Goal: Task Accomplishment & Management: Complete application form

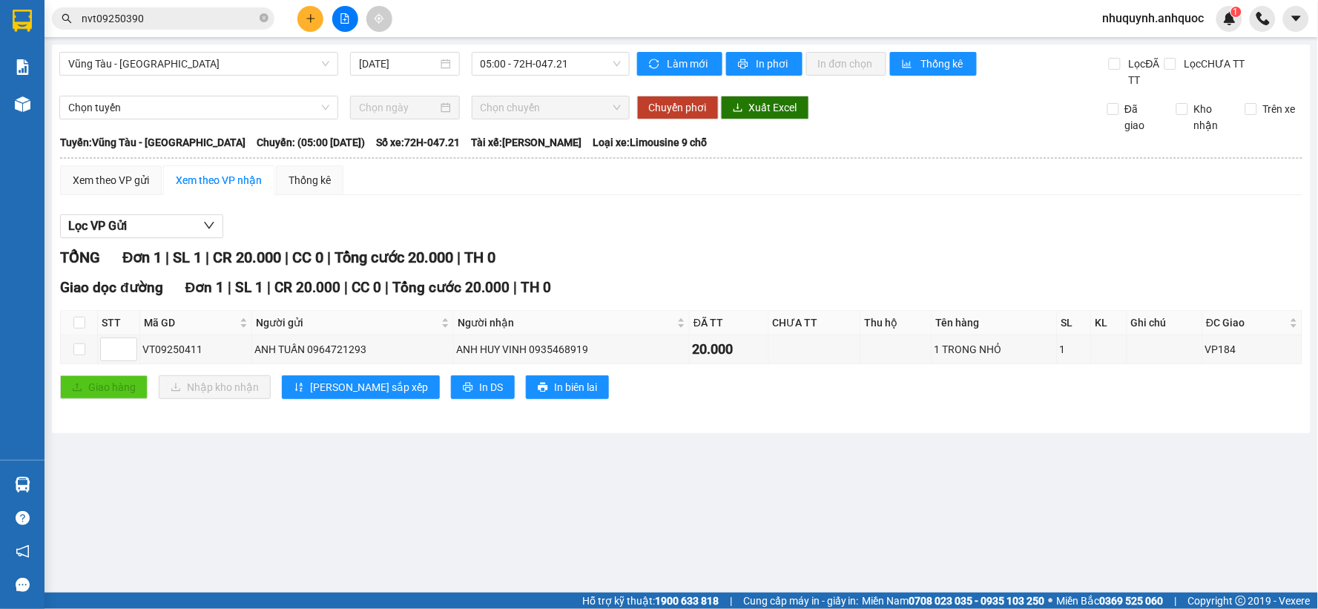
click at [1139, 13] on span "nhuquynh.anhquoc" at bounding box center [1153, 18] width 125 height 19
click at [1140, 46] on span "Đăng xuất" at bounding box center [1161, 46] width 96 height 16
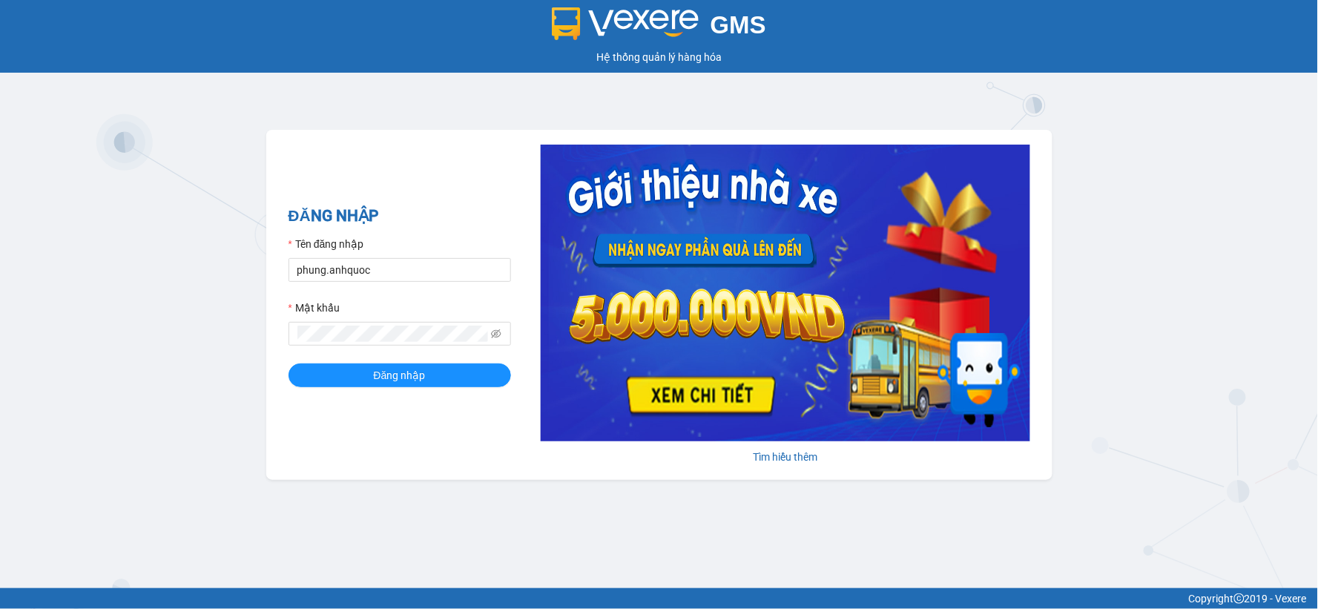
click at [455, 257] on div "Tên đăng nhập" at bounding box center [400, 247] width 223 height 22
click at [448, 266] on input "phung.anhquoc" at bounding box center [400, 270] width 223 height 24
type input "baongoc.anhquoc"
click at [454, 366] on button "Đăng nhập" at bounding box center [400, 375] width 223 height 24
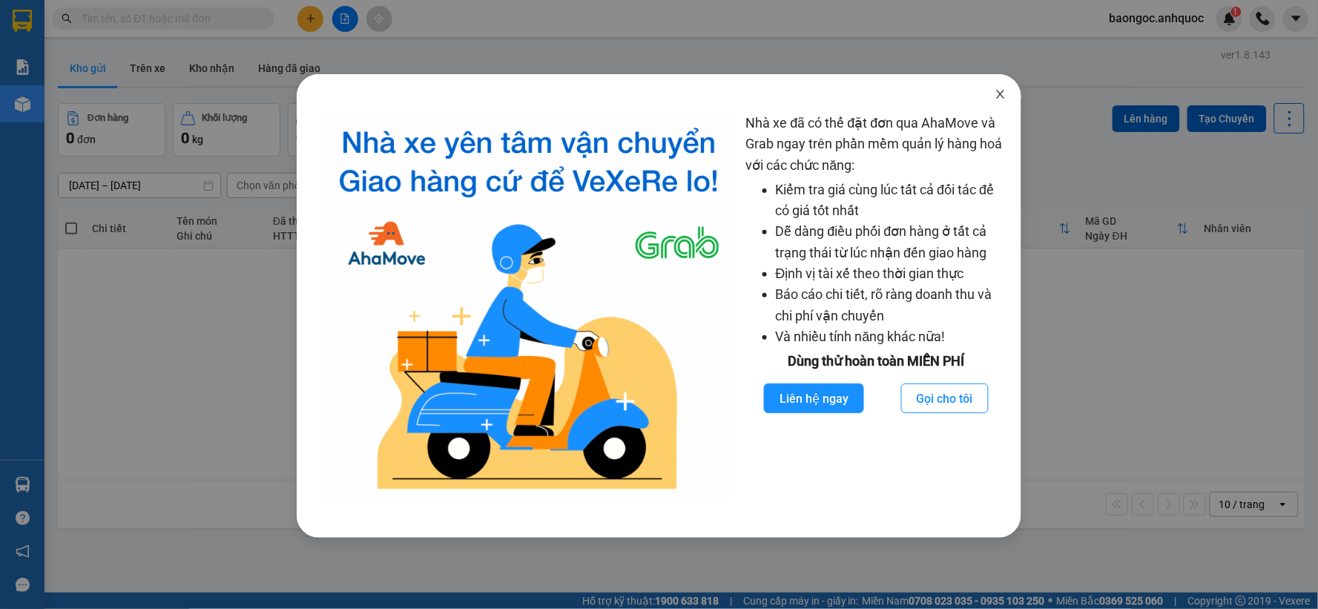
click at [1000, 93] on icon "close" at bounding box center [1001, 94] width 8 height 9
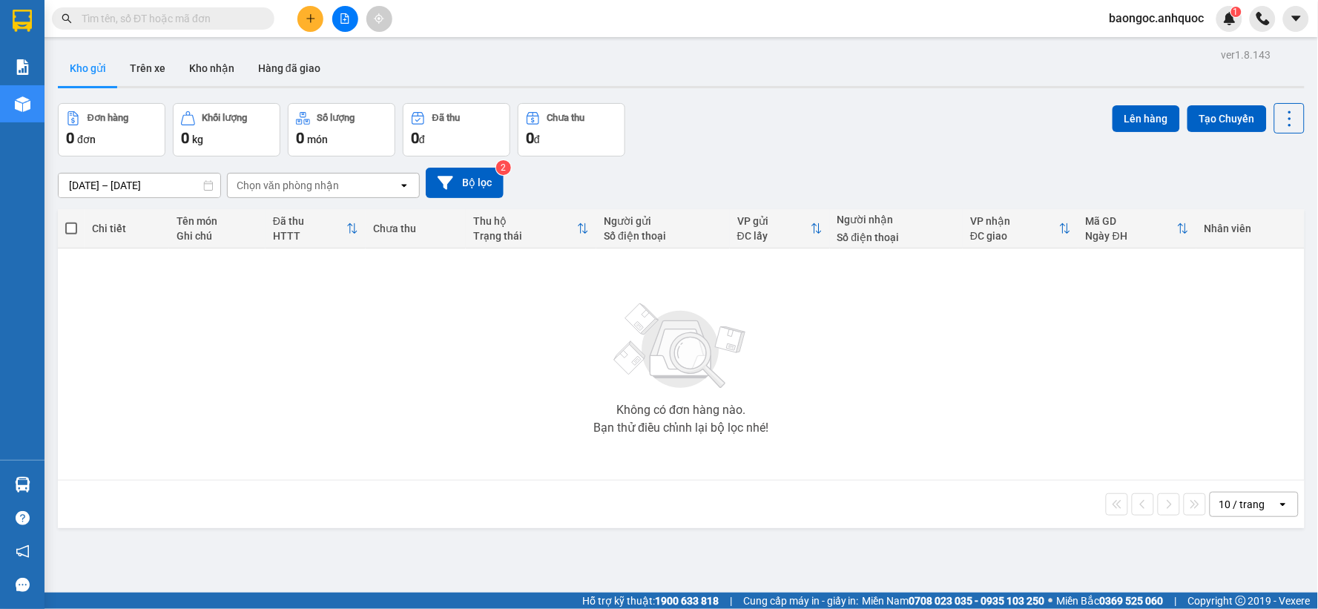
click at [149, 17] on input "text" at bounding box center [169, 18] width 175 height 16
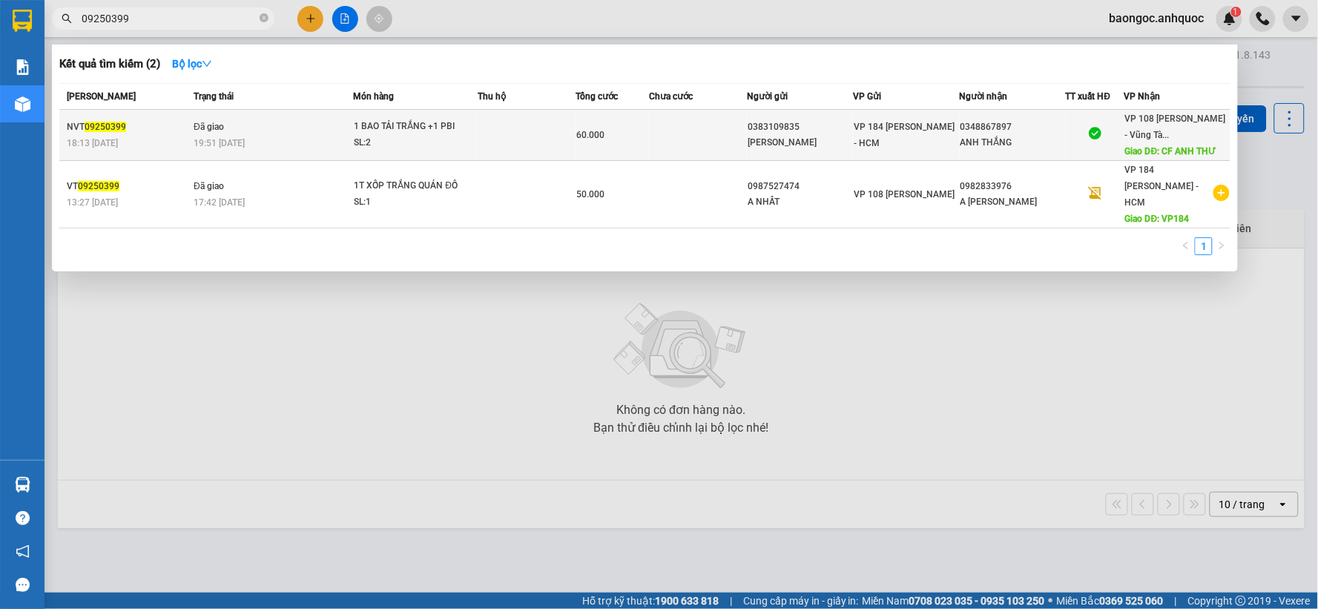
type input "09250399"
click at [270, 156] on td "Đã giao 19:51 [DATE]" at bounding box center [271, 135] width 163 height 51
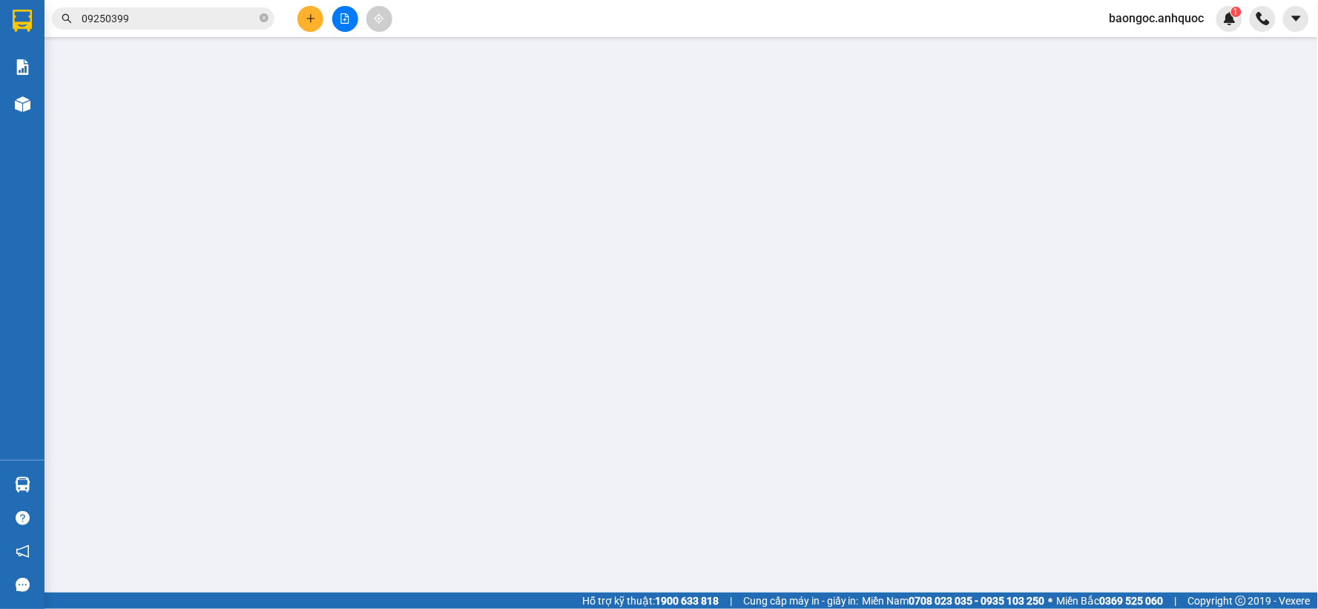
type input "0383109835"
type input "[PERSON_NAME]"
type input "0348867897"
type input "ANH THẮNG"
type input "CF ANH THƯ"
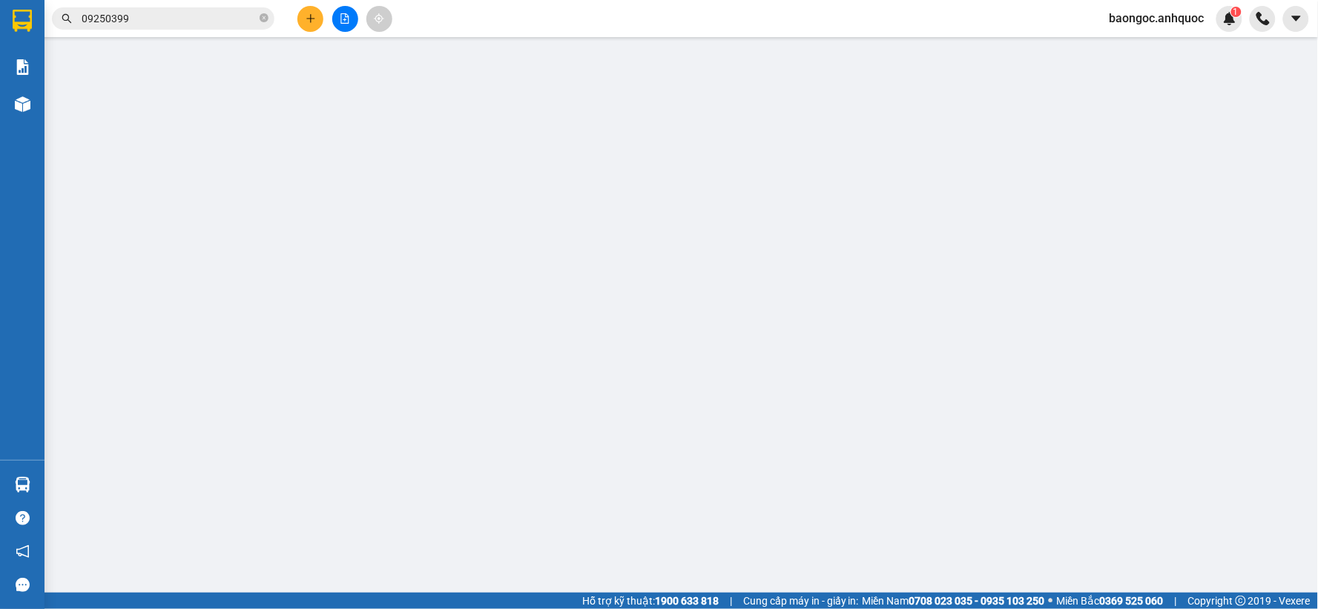
type input "60.000"
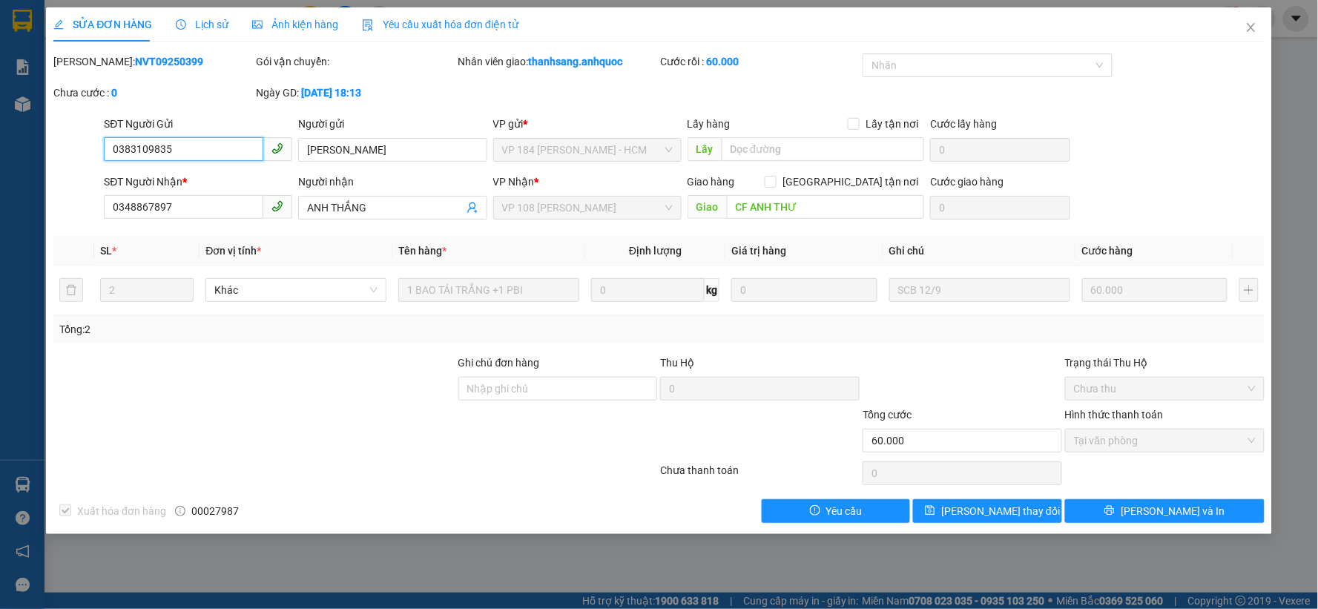
checkbox input "true"
click at [1248, 24] on icon "close" at bounding box center [1251, 27] width 8 height 9
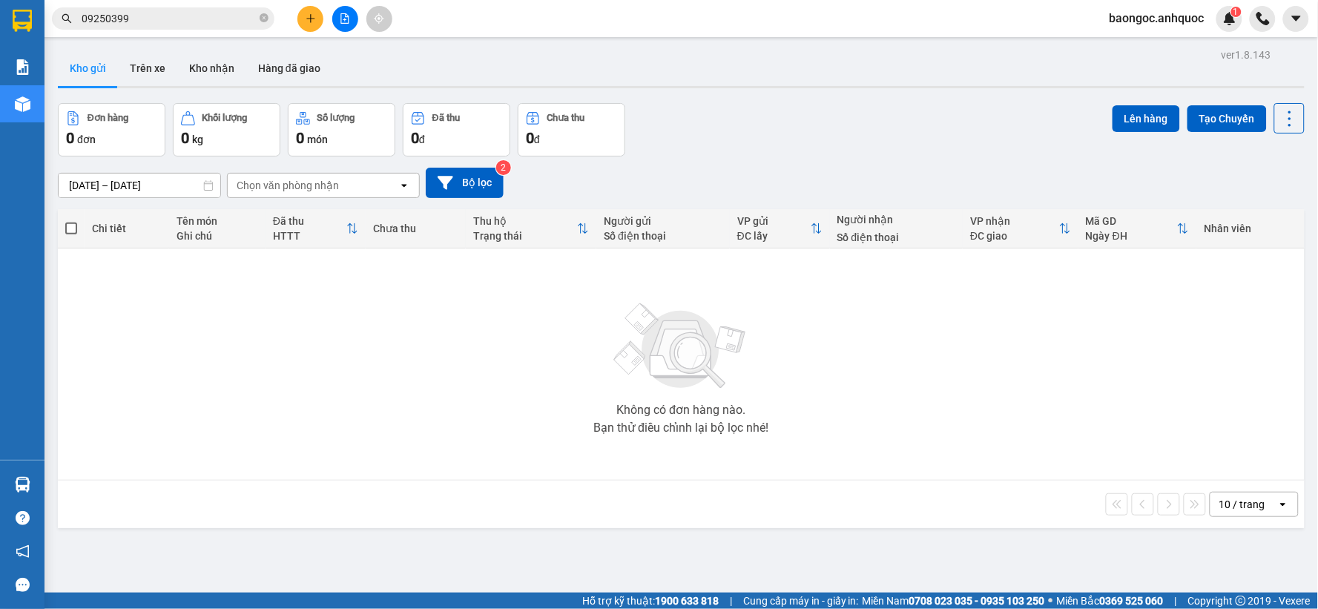
click at [206, 13] on input "09250399" at bounding box center [169, 18] width 175 height 16
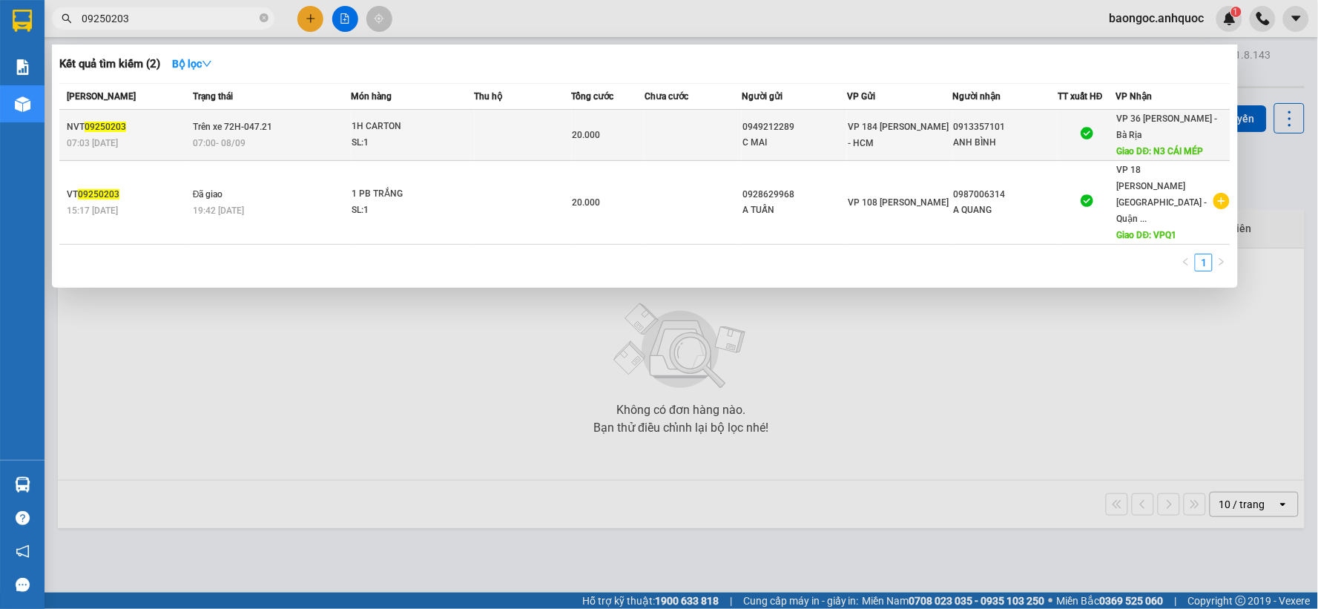
type input "09250203"
click at [286, 138] on div "07:00 [DATE]" at bounding box center [272, 143] width 158 height 16
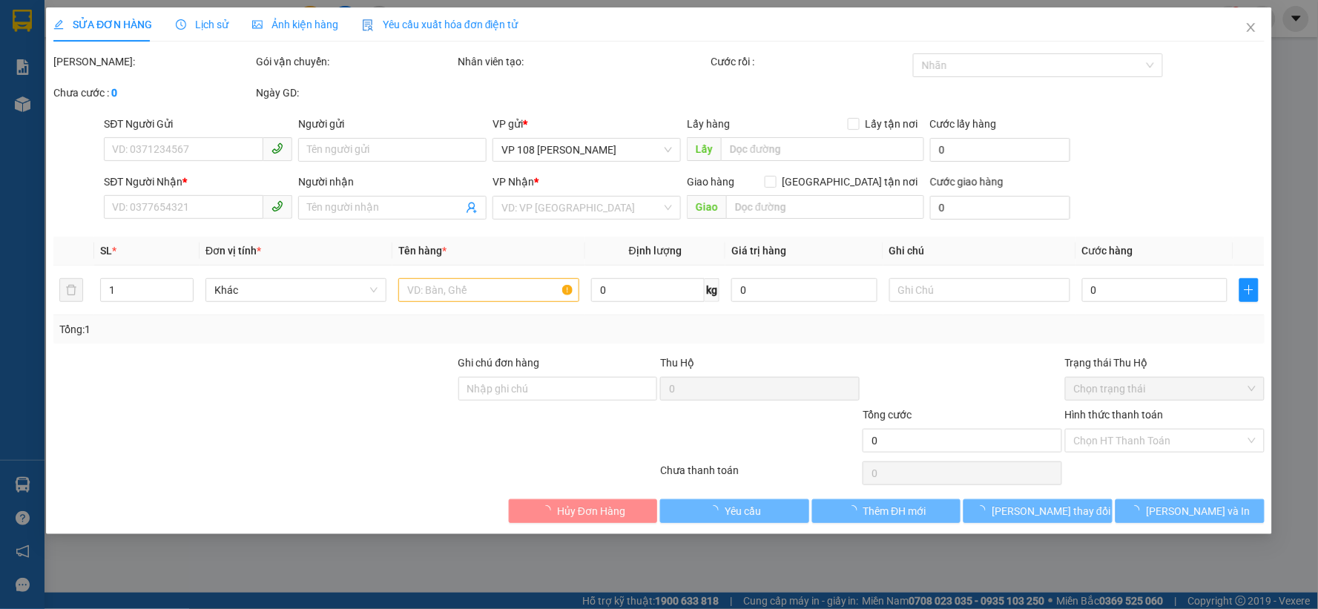
type input "0949212289"
type input "C MAI"
type input "0913357101"
type input "ANH BÌNH"
type input "N3 CÁI MÉP"
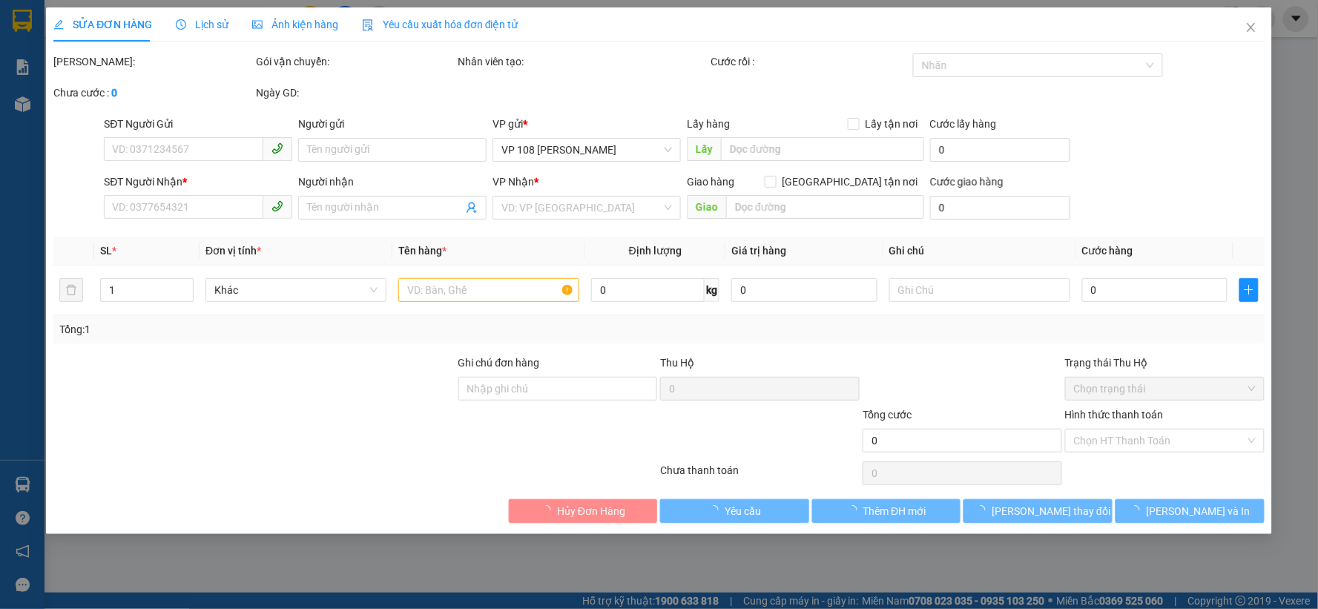
type input "20.000"
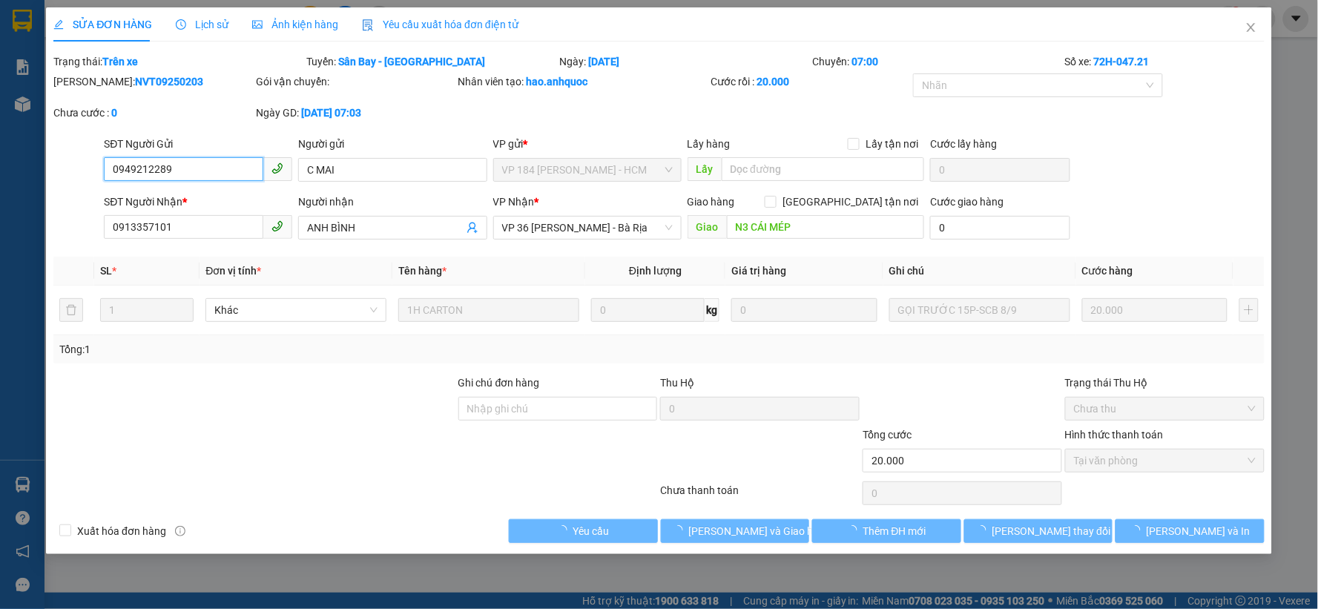
checkbox input "true"
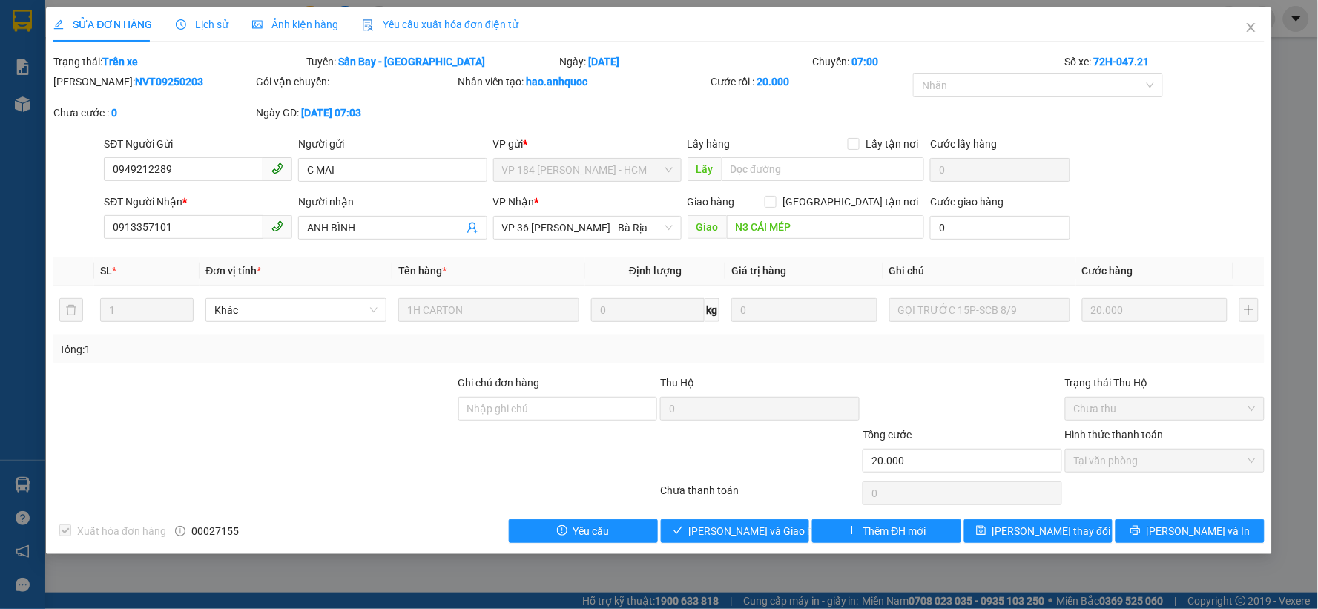
click at [199, 27] on span "Lịch sử" at bounding box center [202, 25] width 53 height 12
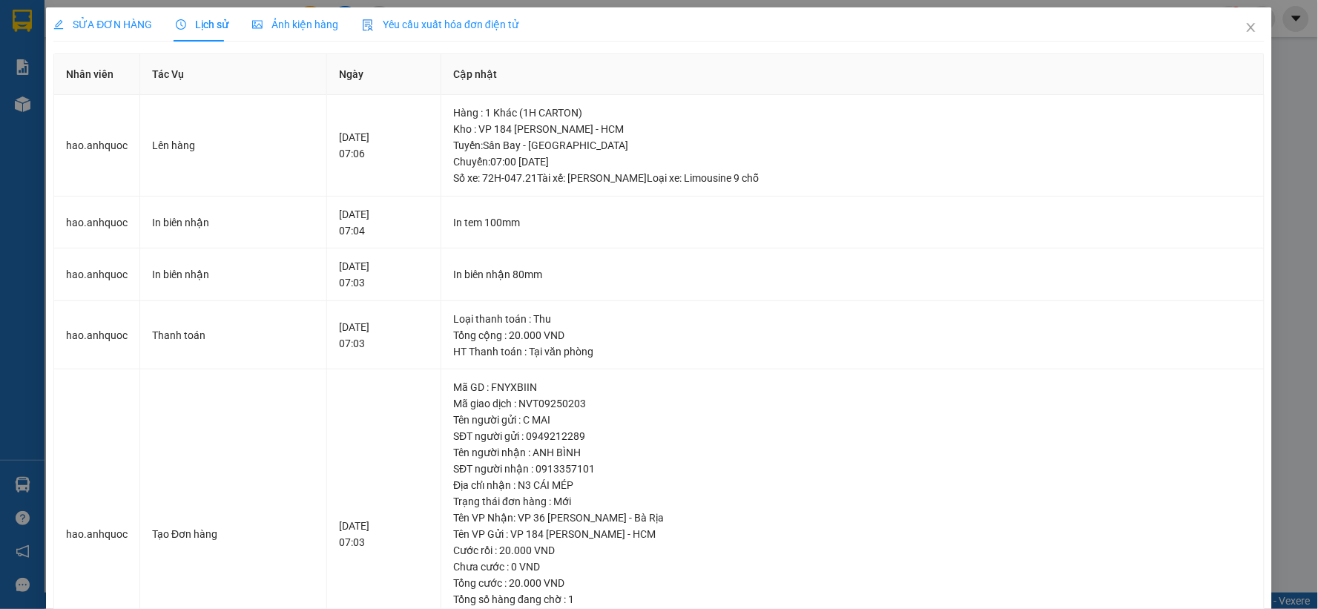
click at [187, 24] on span "Lịch sử" at bounding box center [202, 25] width 53 height 12
click at [1245, 26] on icon "close" at bounding box center [1251, 28] width 12 height 12
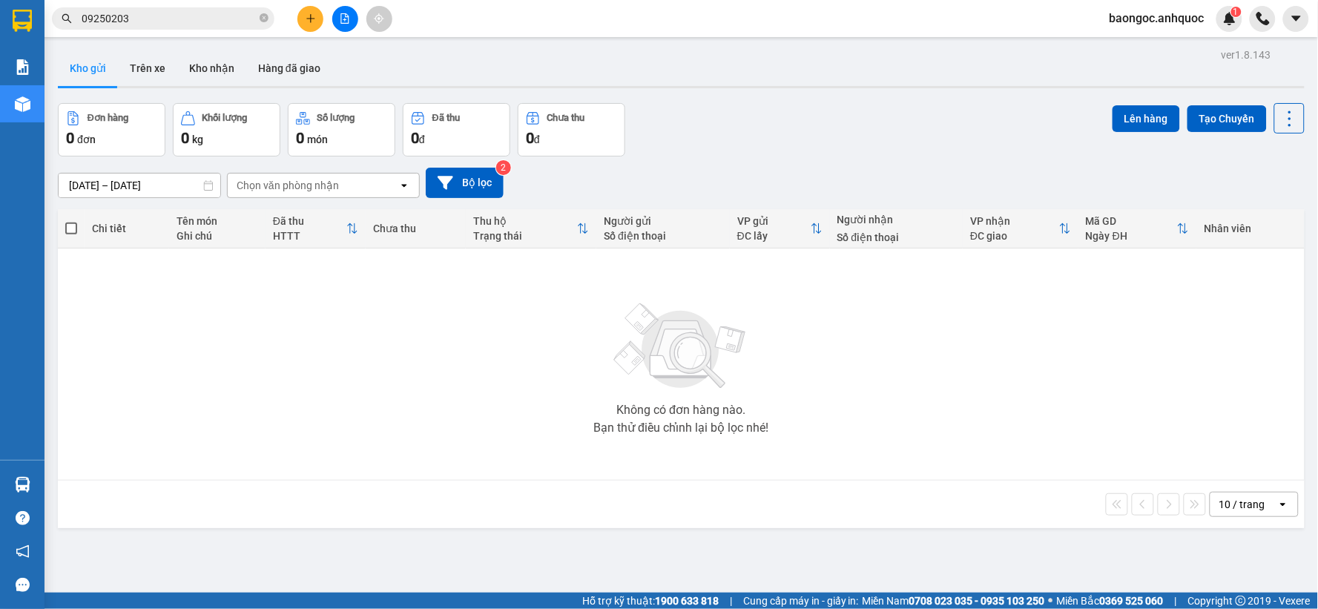
click at [220, 19] on input "09250203" at bounding box center [169, 18] width 175 height 16
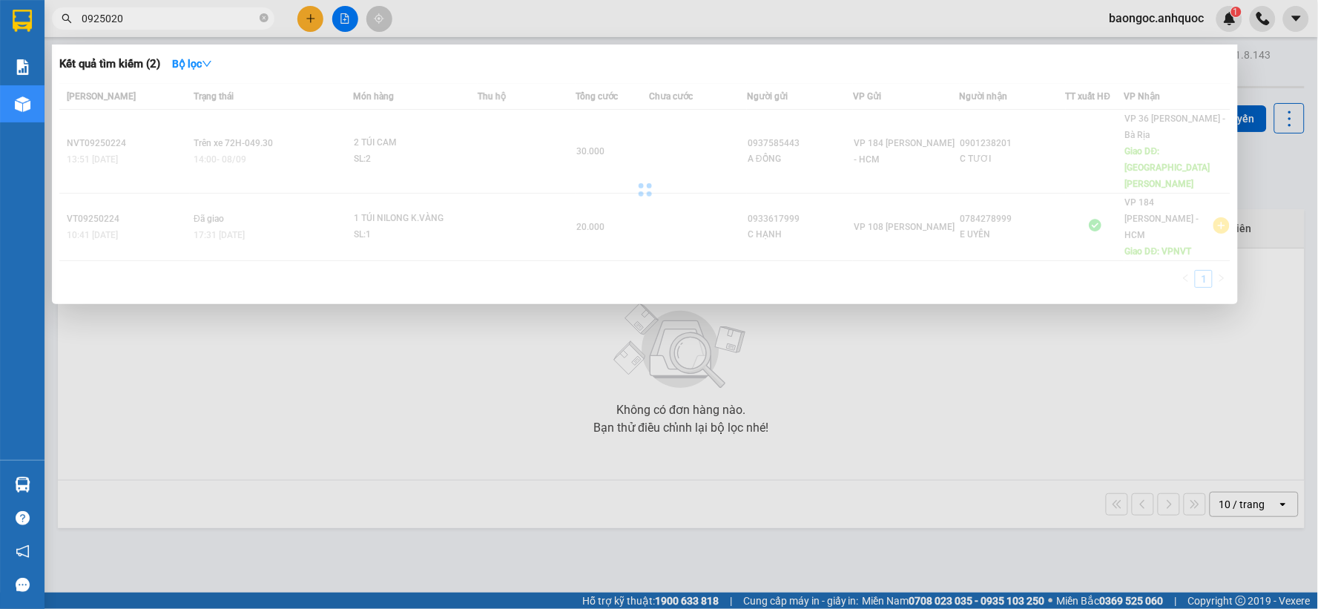
type input "09250203"
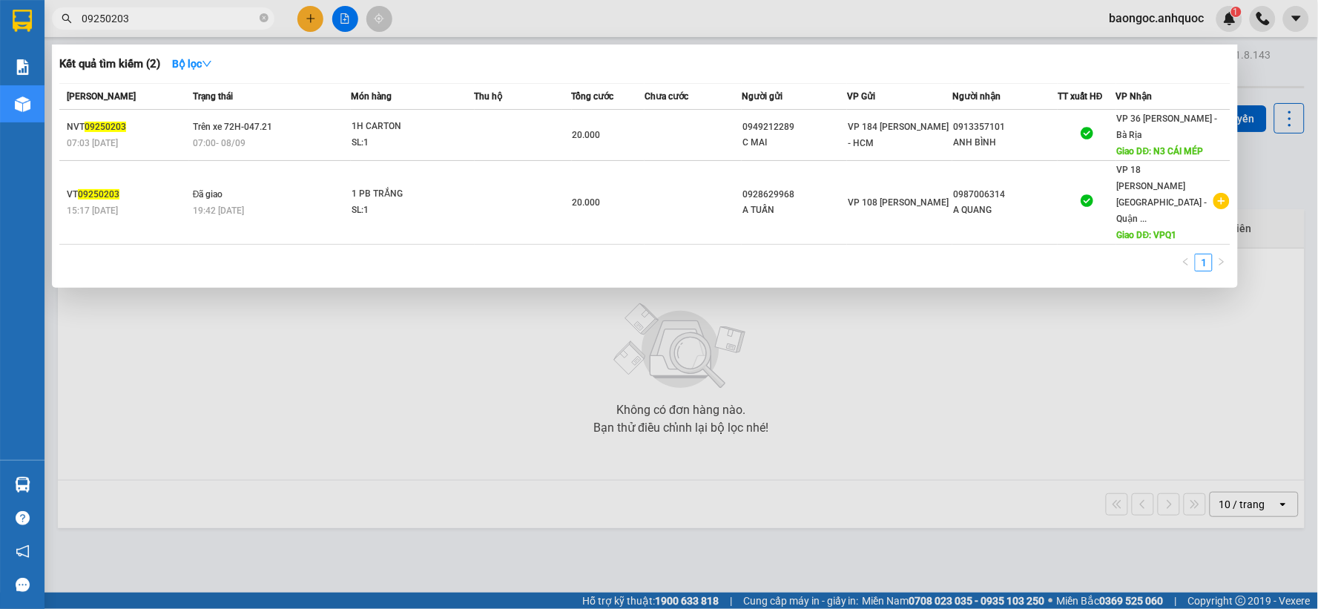
click at [613, 386] on div at bounding box center [659, 304] width 1318 height 609
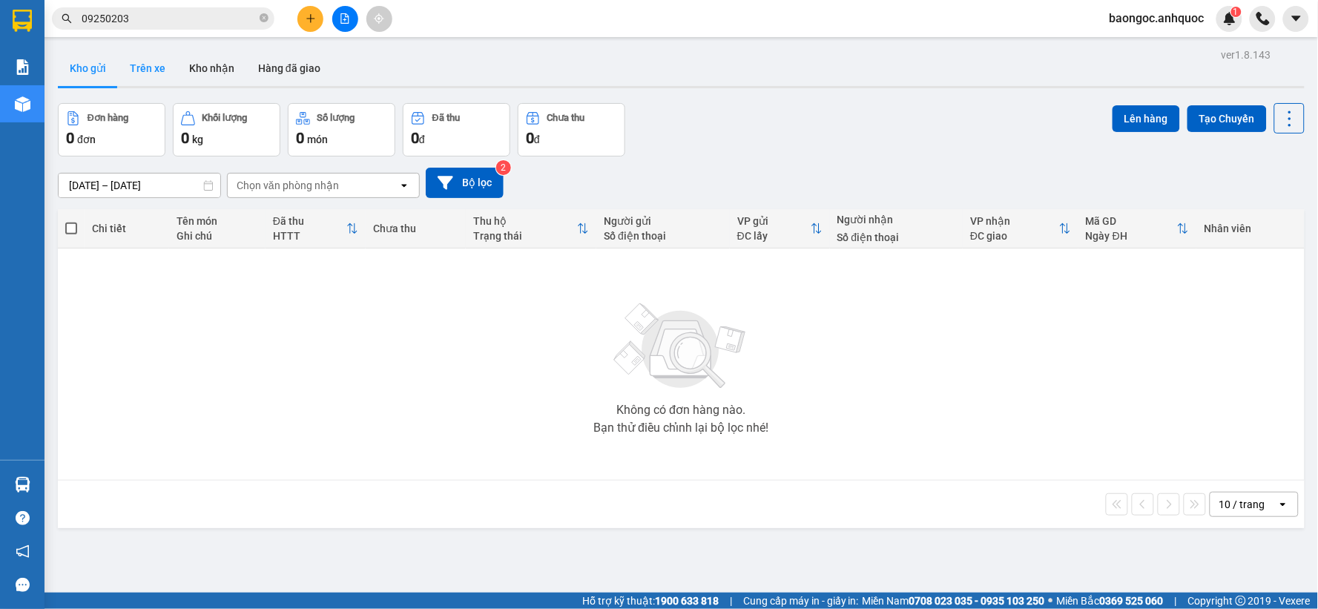
click at [168, 72] on button "Trên xe" at bounding box center [147, 68] width 59 height 36
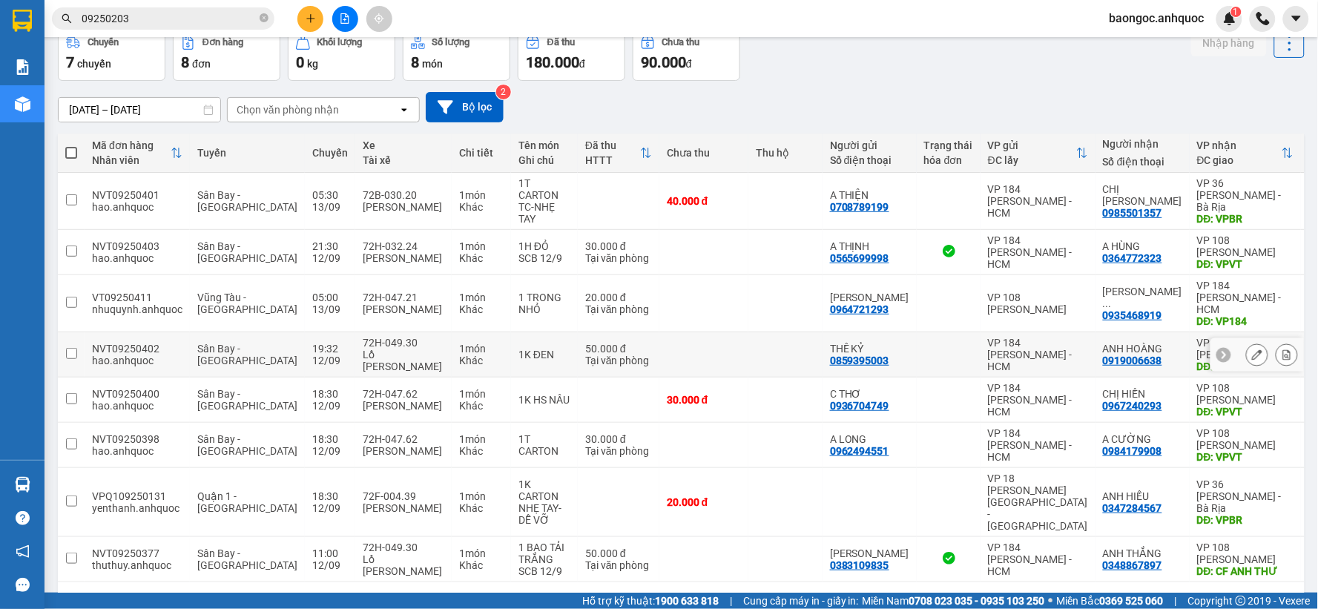
scroll to position [91, 0]
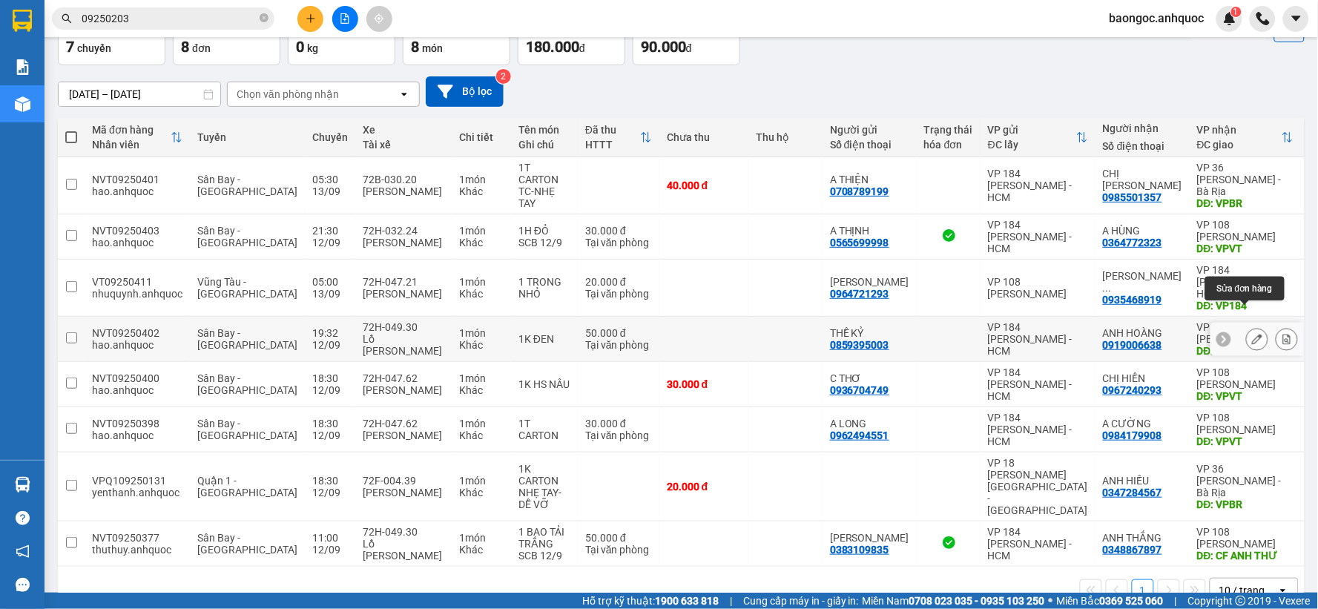
click at [1252, 334] on icon at bounding box center [1257, 339] width 10 height 10
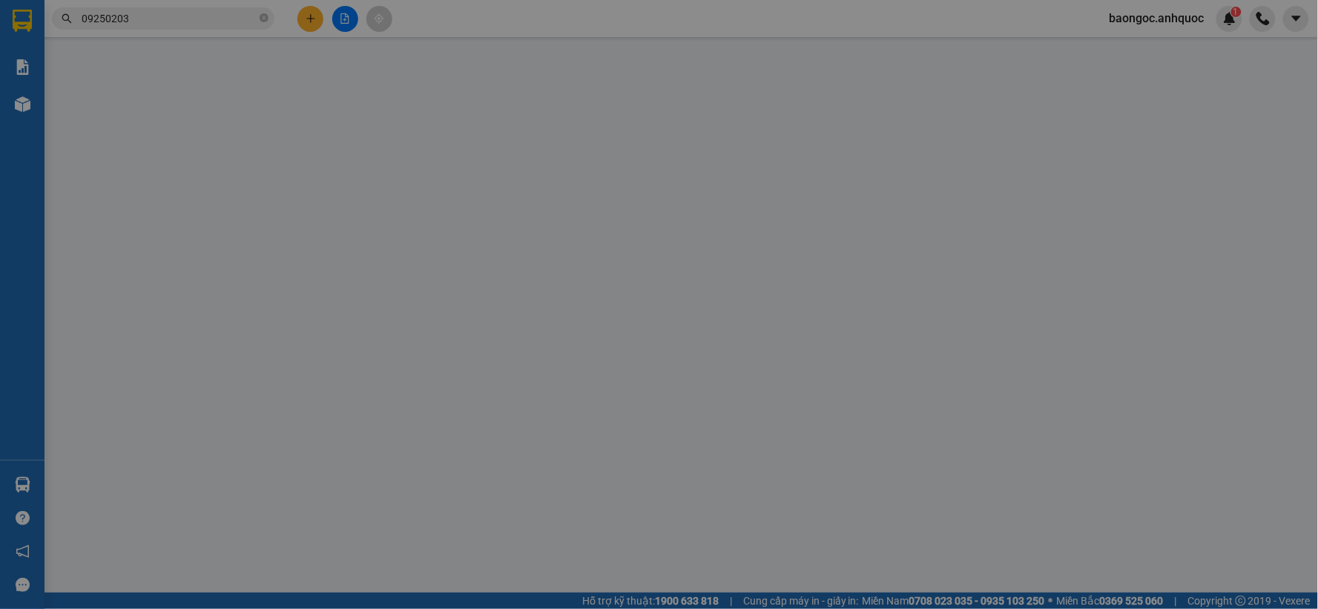
type input "0859395003"
type input "THẾ KỶ"
type input "0919006638"
type input "ANH HOÀNG"
type input "VPVT"
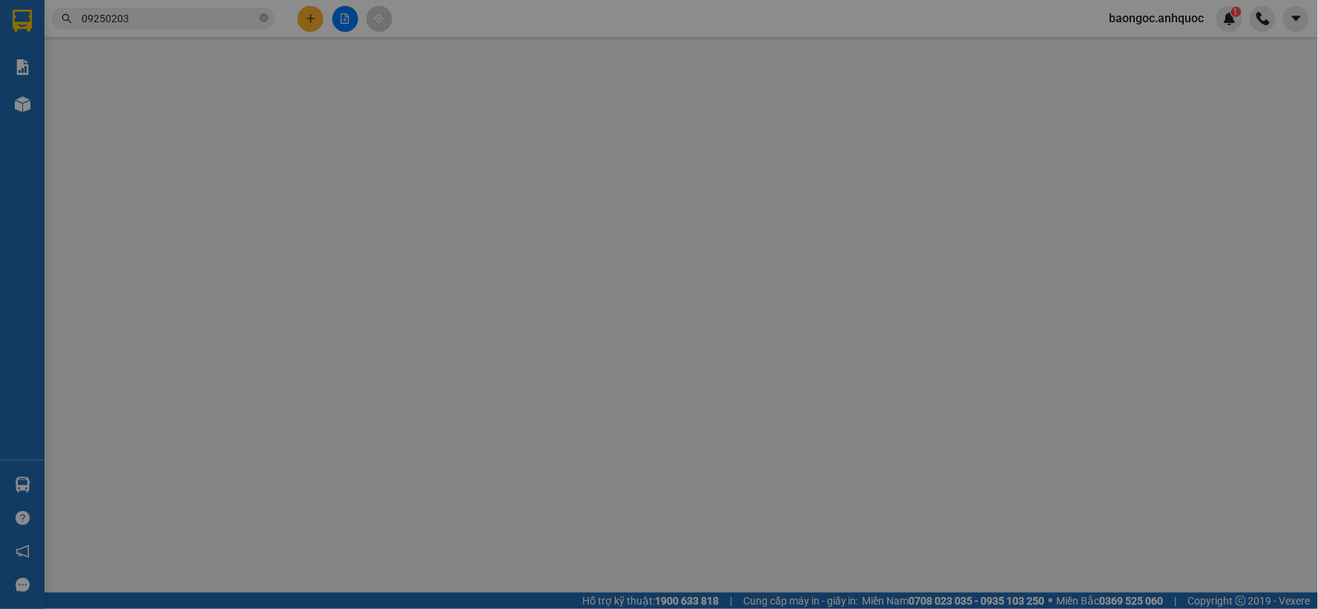
type input "TM 12/9 VP184 HẢO"
type input "50.000"
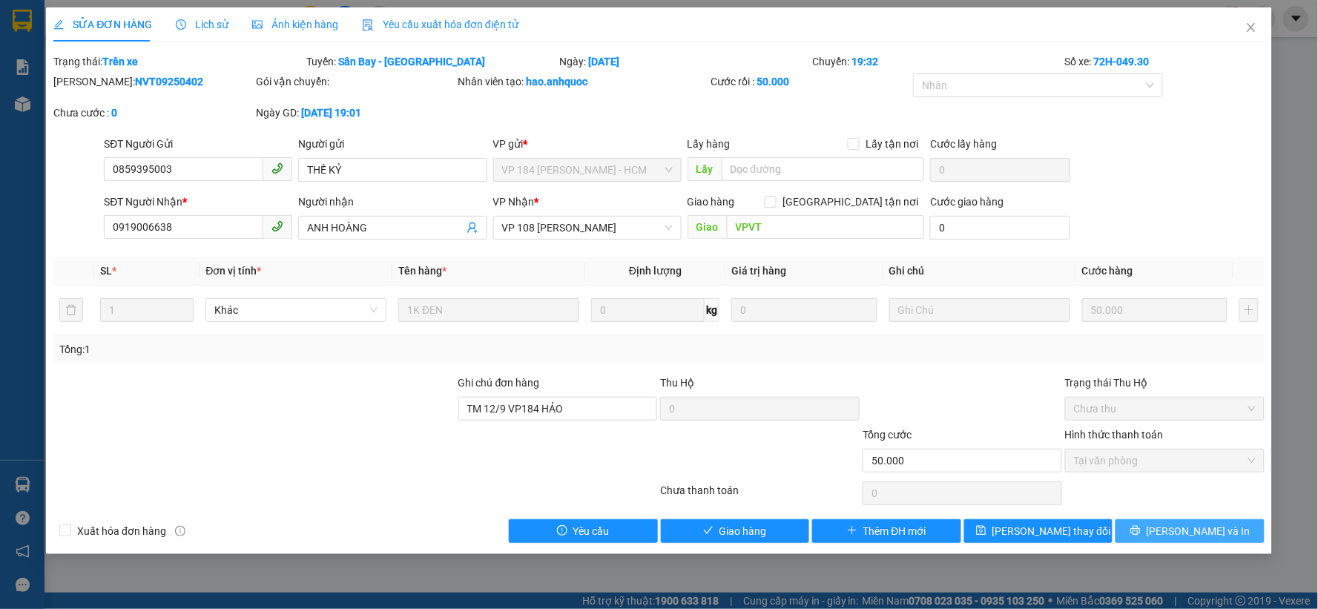
click at [1213, 527] on span "[PERSON_NAME] và In" at bounding box center [1199, 531] width 104 height 16
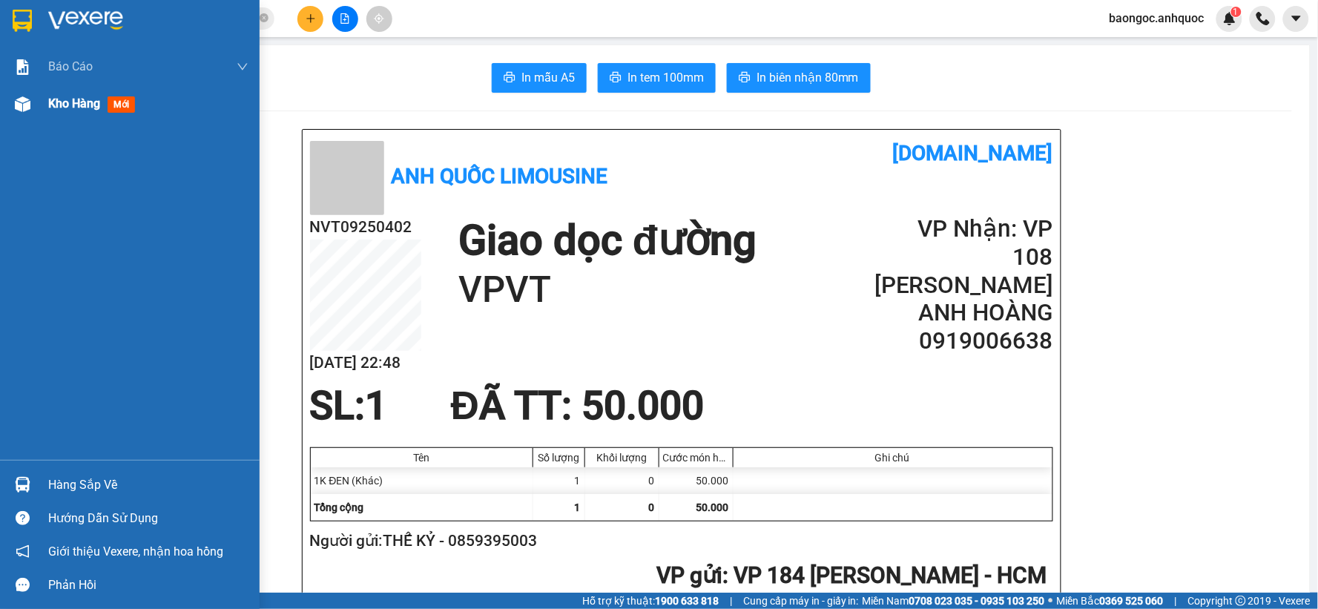
click at [32, 104] on div at bounding box center [23, 104] width 26 height 26
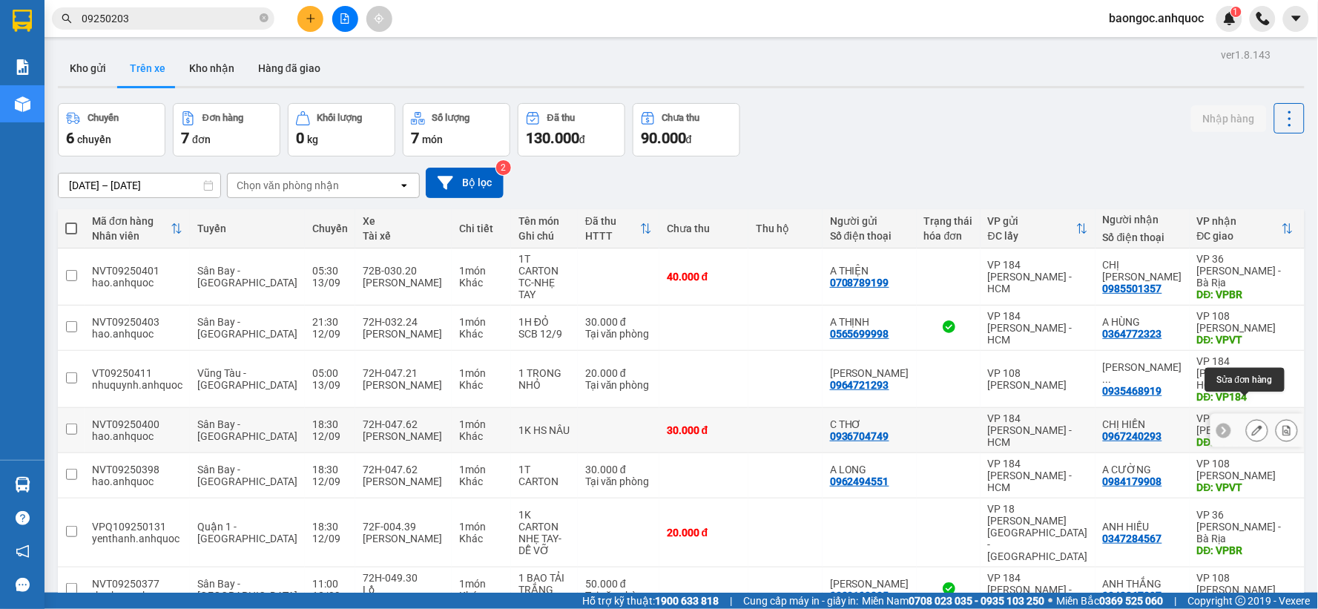
click at [1252, 425] on icon at bounding box center [1257, 430] width 10 height 10
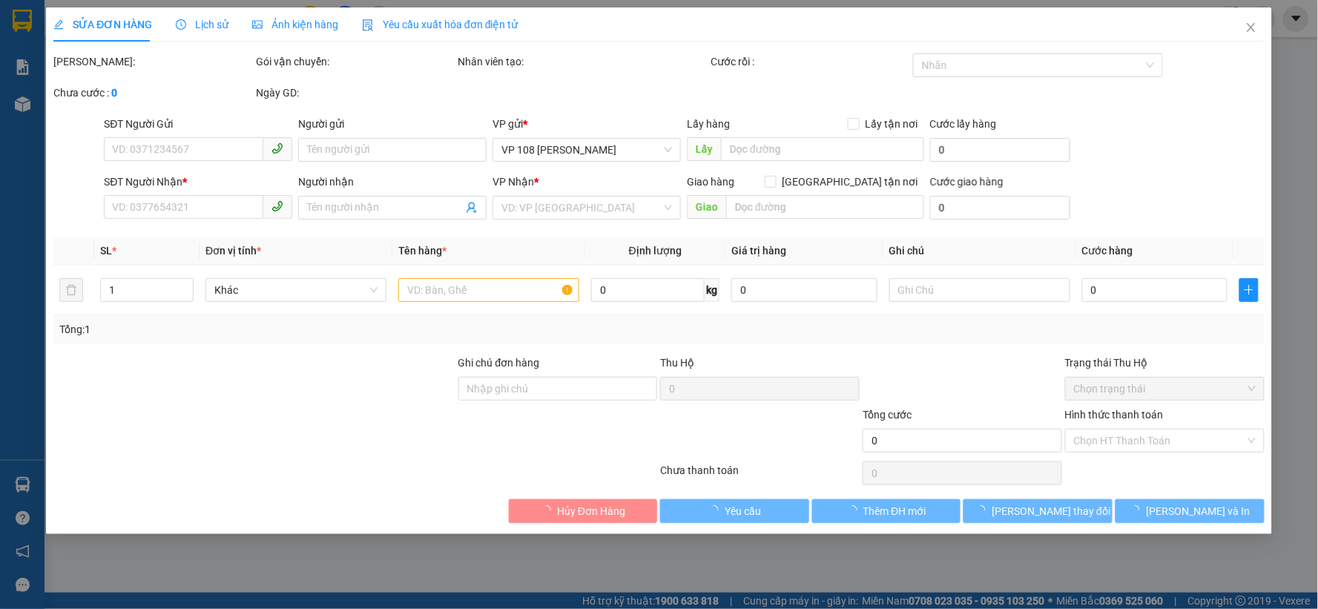
type input "0936704749"
type input "C THƠ"
type input "0967240293"
type input "CHỊ HIỀN"
type input "VPVT"
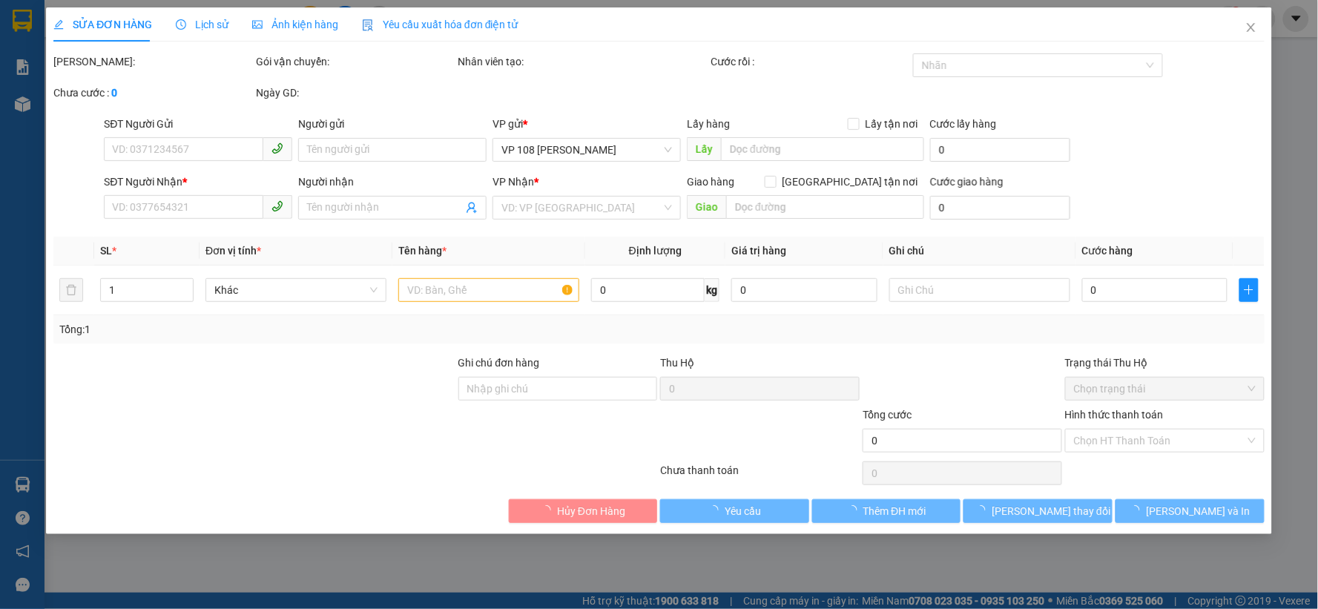
type input "30.000"
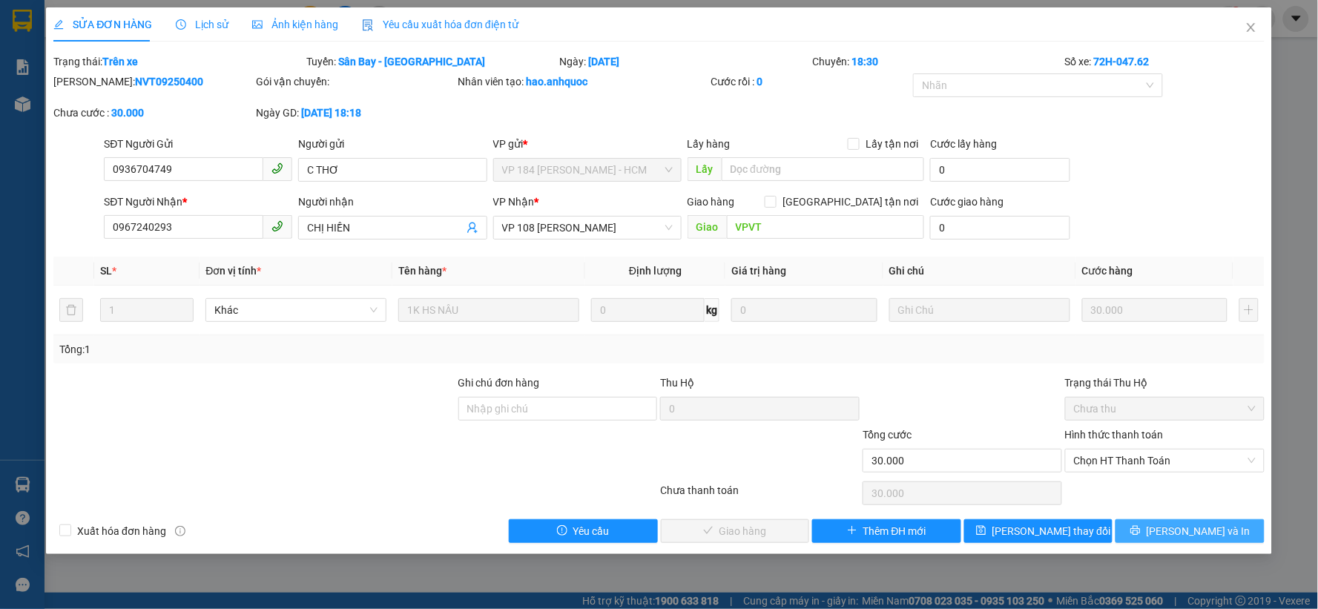
click at [1198, 541] on button "[PERSON_NAME] và In" at bounding box center [1190, 531] width 149 height 24
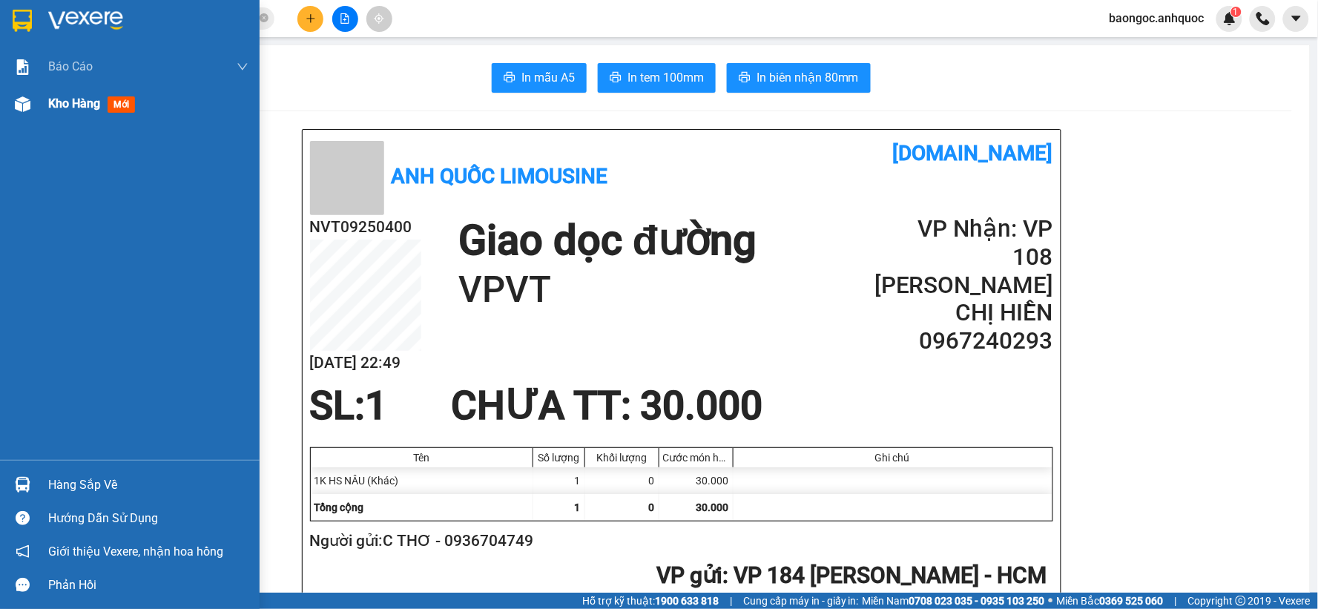
click at [34, 107] on div at bounding box center [23, 104] width 26 height 26
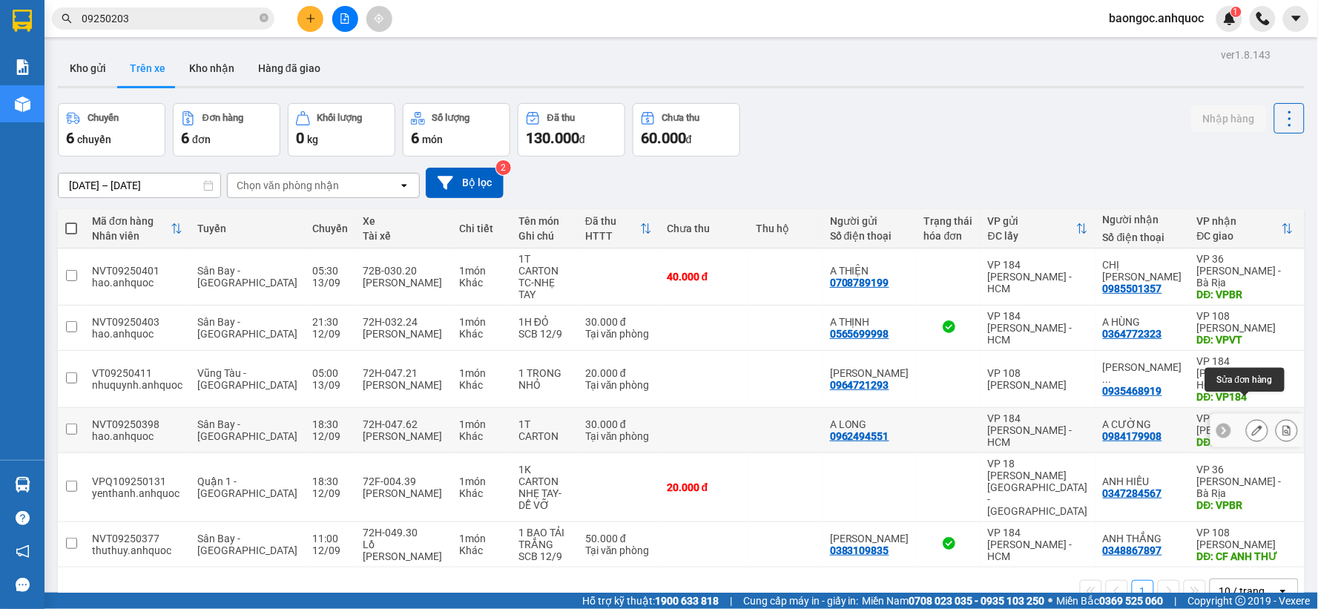
click at [1252, 425] on icon at bounding box center [1257, 430] width 10 height 10
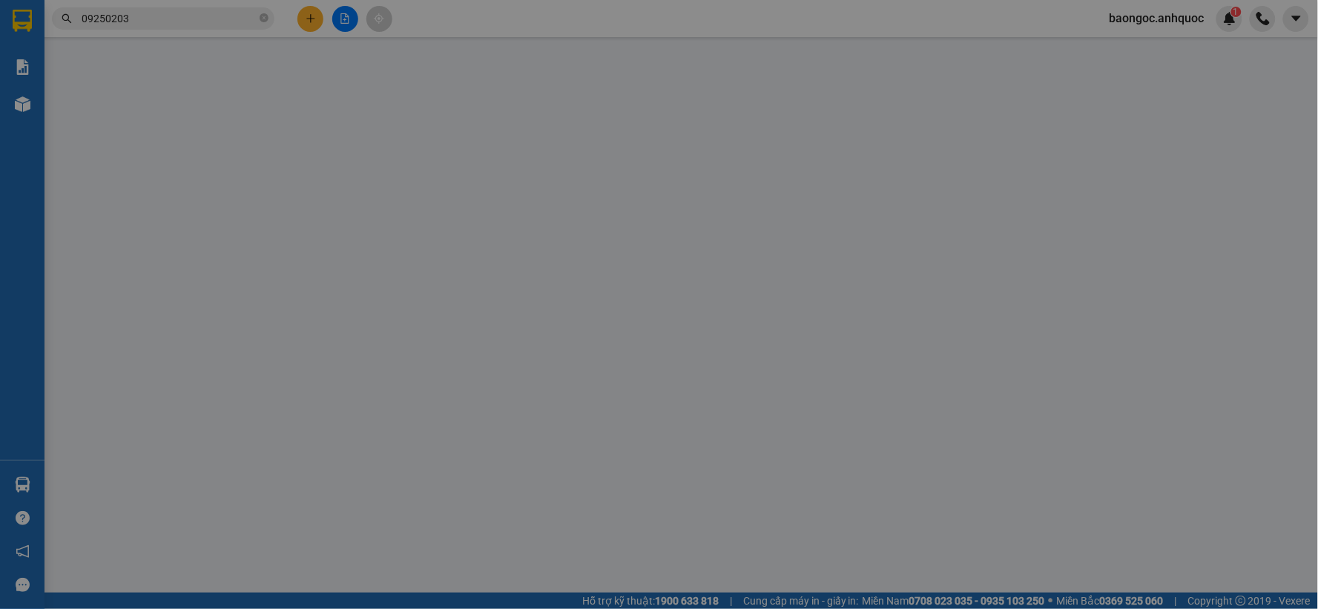
type input "0962494551"
type input "A LONG"
type input "0984179908"
type input "A CƯỜNG"
type input "VPVT"
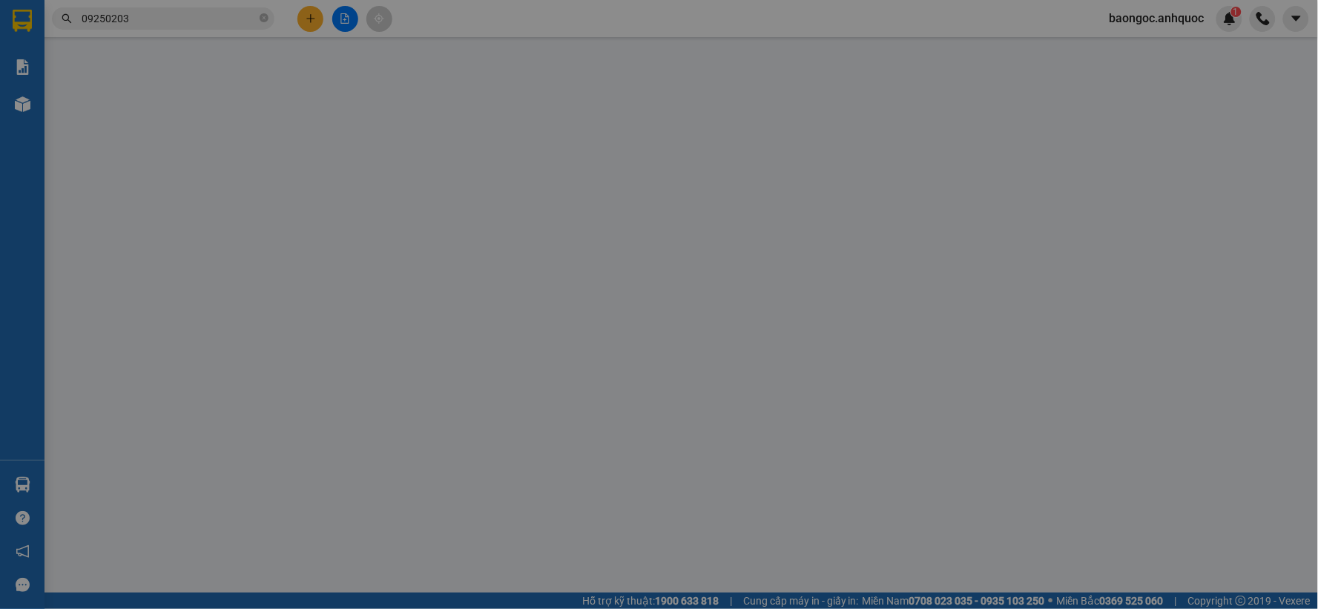
type input "TM 12/9 VP184 HẢO"
type input "30.000"
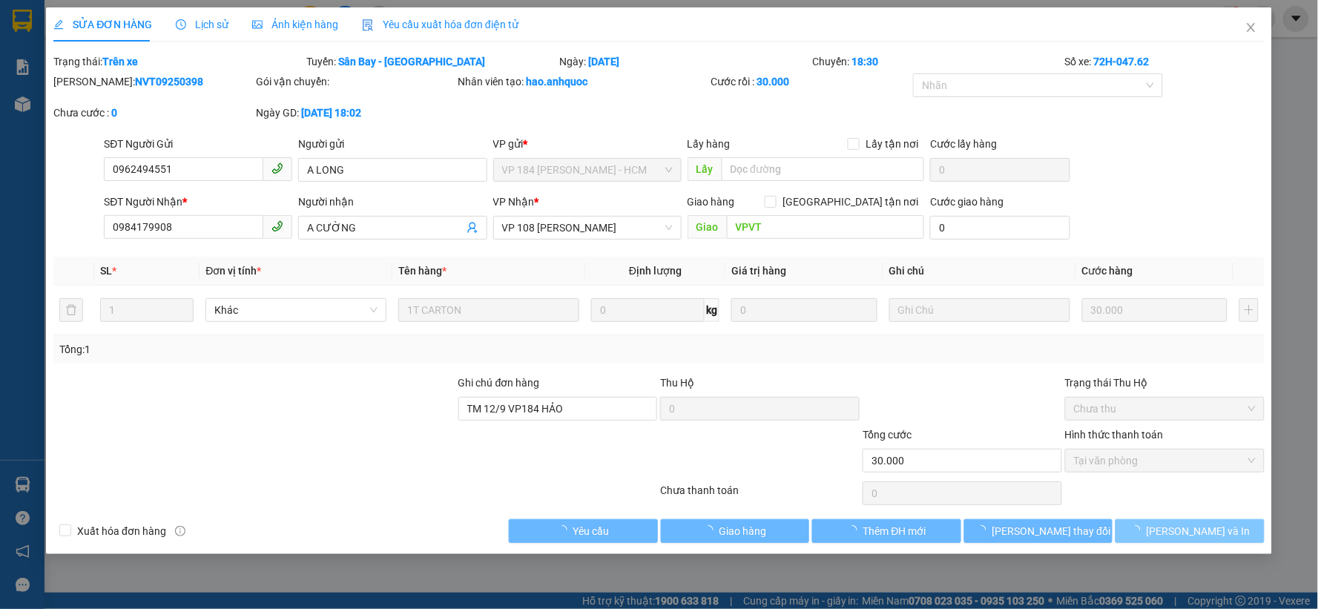
click at [1182, 542] on button "[PERSON_NAME] và In" at bounding box center [1190, 531] width 149 height 24
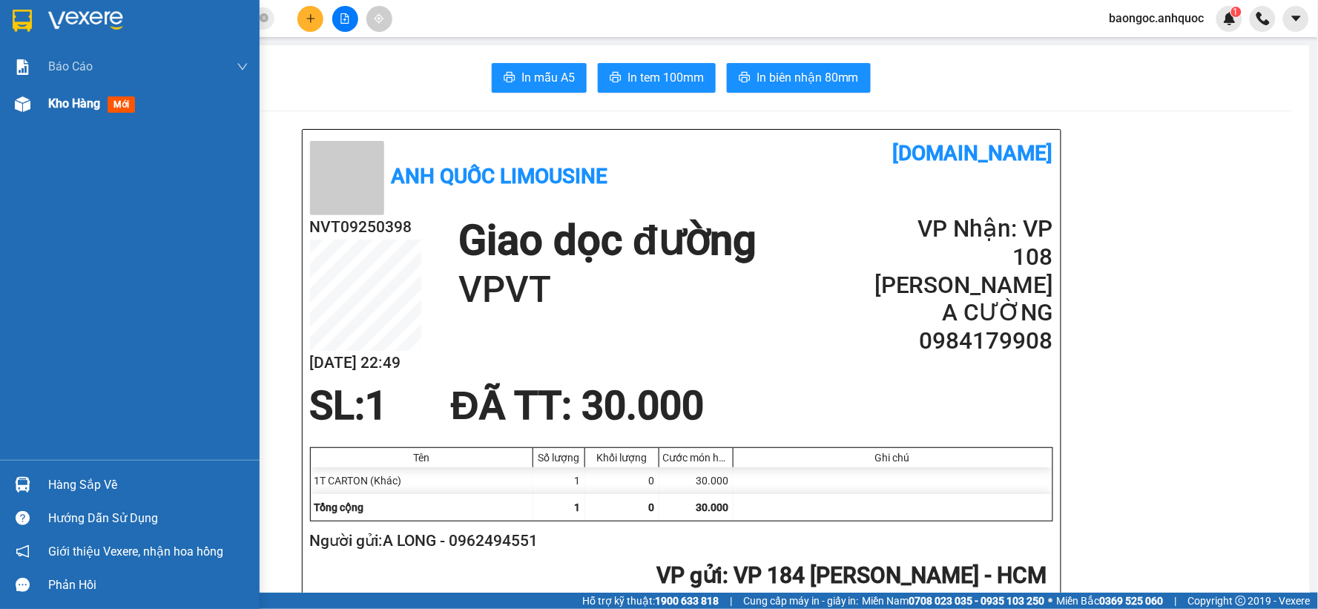
click at [82, 108] on span "Kho hàng" at bounding box center [74, 103] width 52 height 14
